Goal: Information Seeking & Learning: Learn about a topic

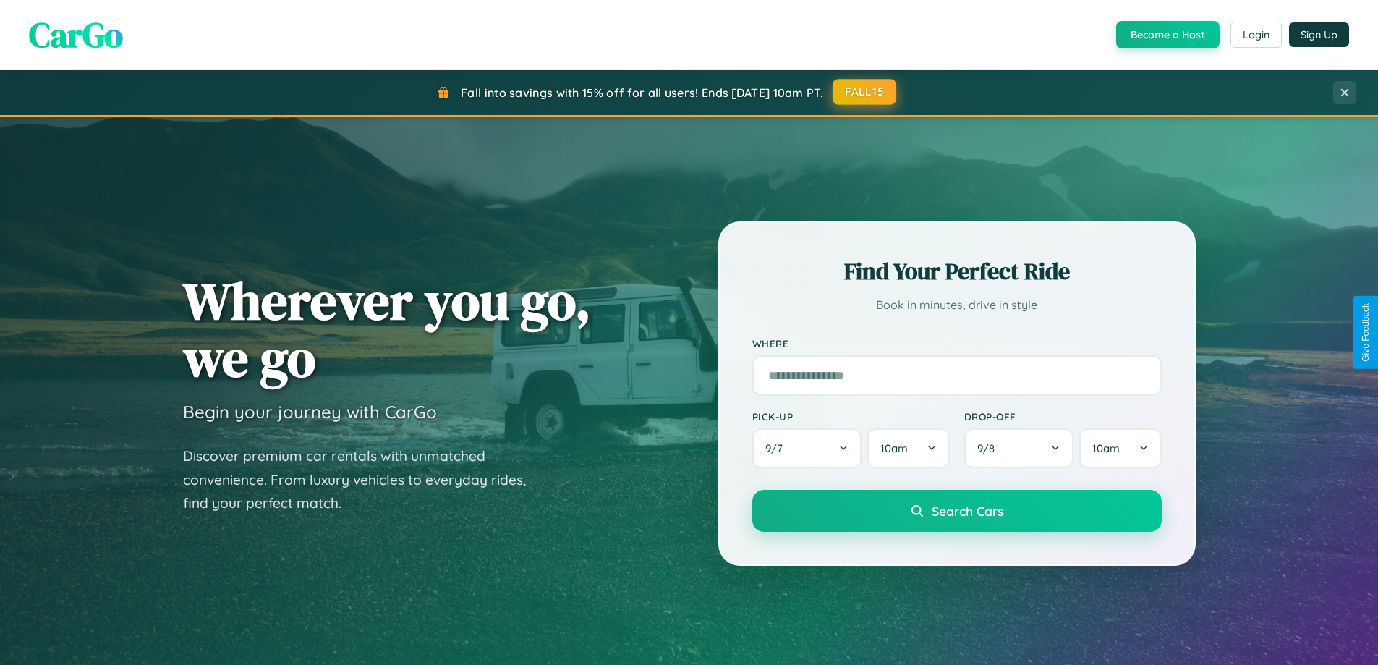
click at [865, 92] on button "FALL15" at bounding box center [865, 92] width 64 height 26
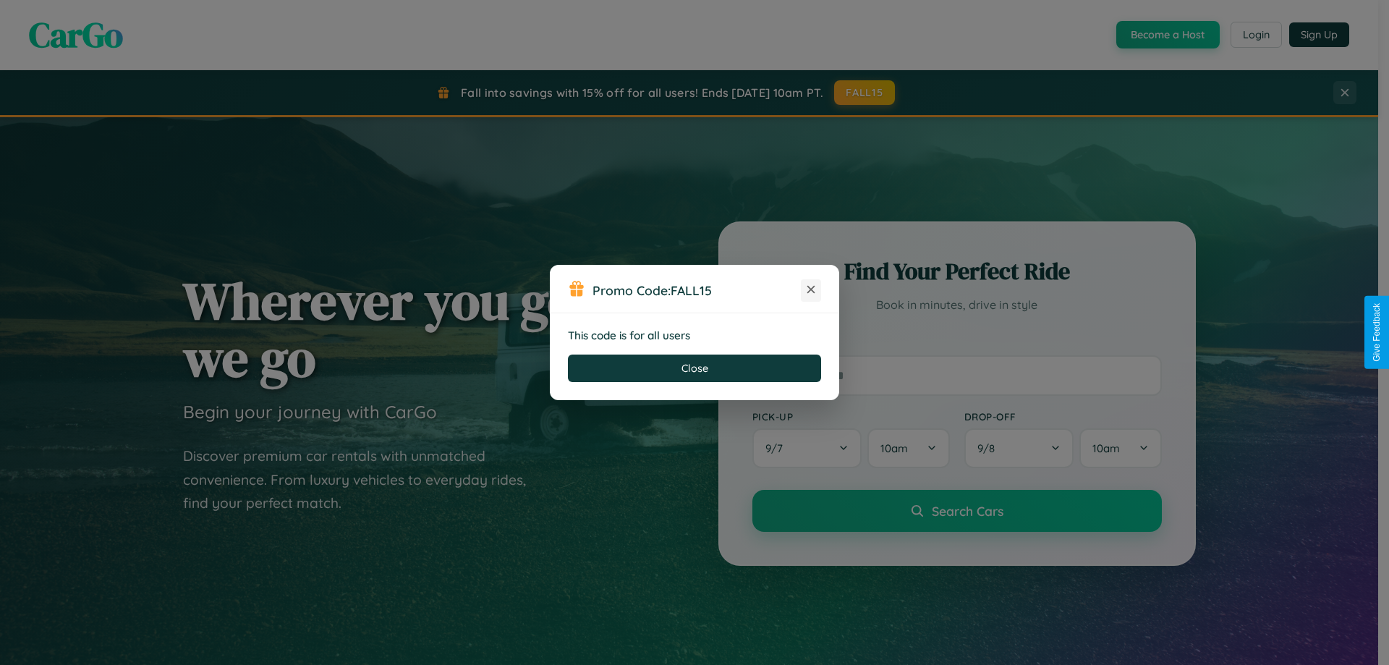
click at [811, 290] on icon at bounding box center [811, 289] width 14 height 14
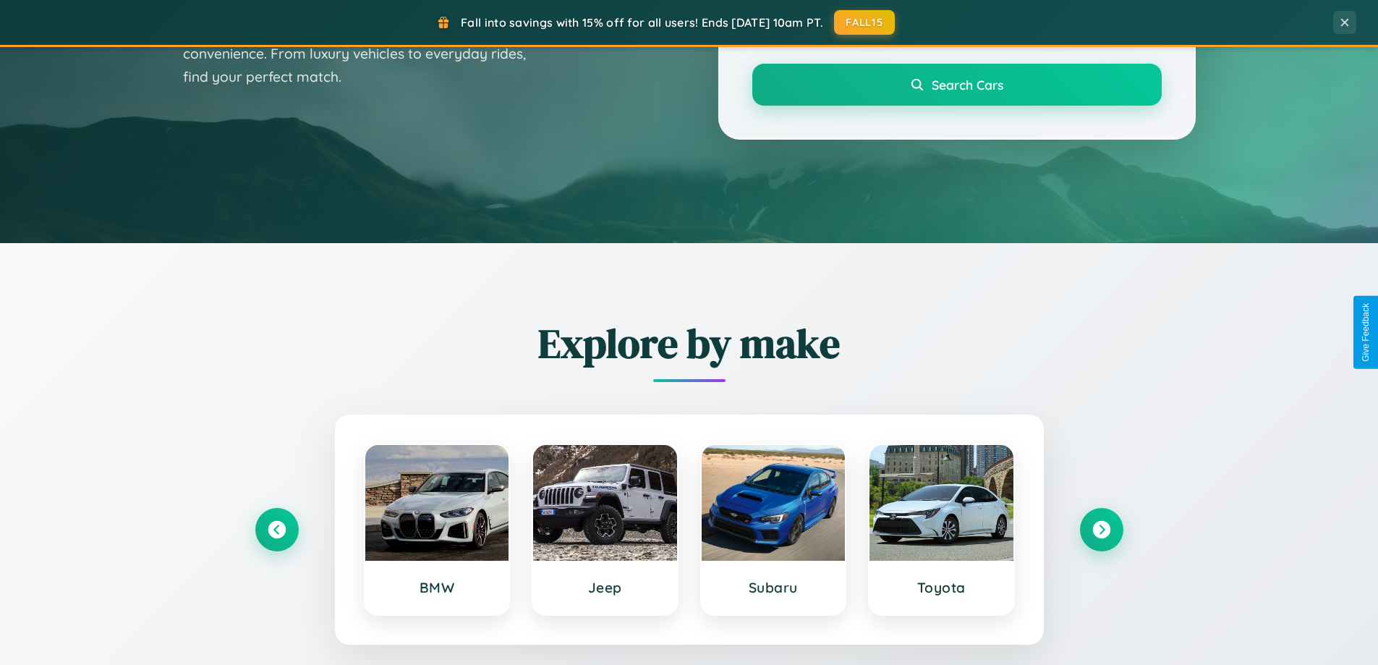
scroll to position [996, 0]
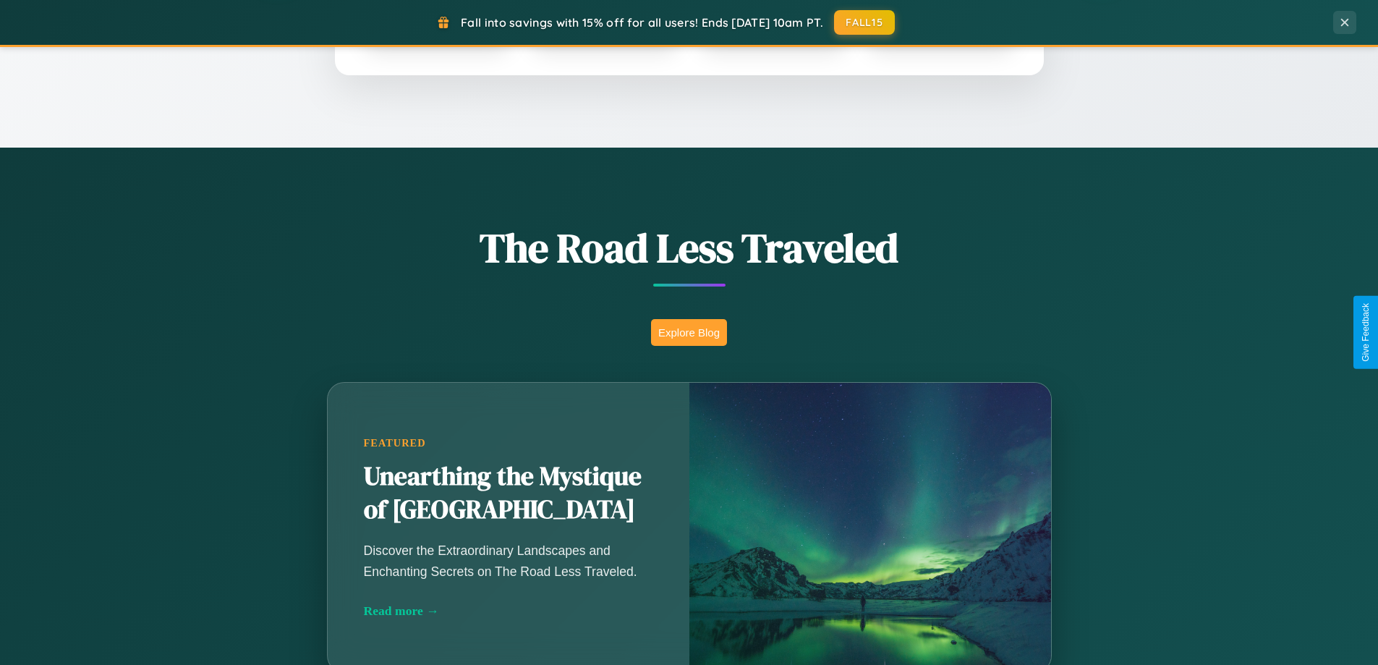
click at [689, 332] on button "Explore Blog" at bounding box center [689, 332] width 76 height 27
